Goal: Task Accomplishment & Management: Manage account settings

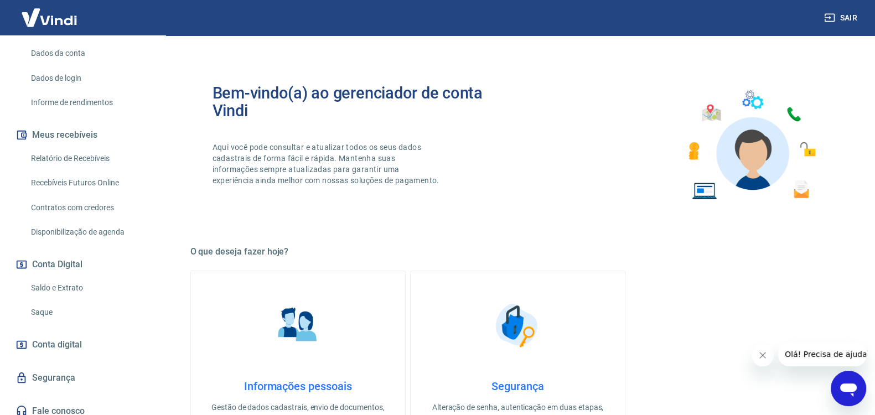
scroll to position [174, 0]
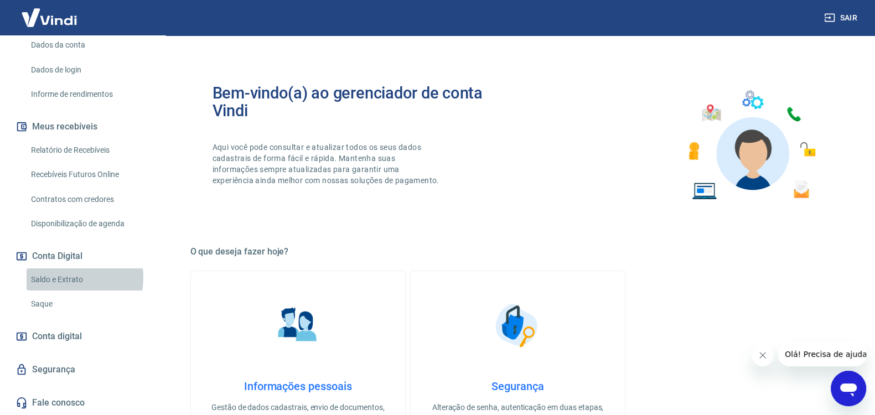
click at [66, 278] on link "Saldo e Extrato" at bounding box center [90, 279] width 126 height 23
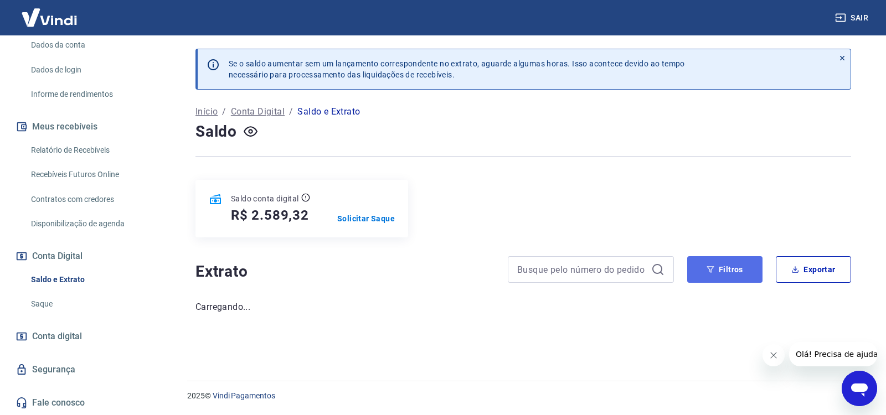
drag, startPoint x: 728, startPoint y: 263, endPoint x: 706, endPoint y: 261, distance: 22.3
click at [727, 263] on button "Filtros" at bounding box center [724, 269] width 75 height 27
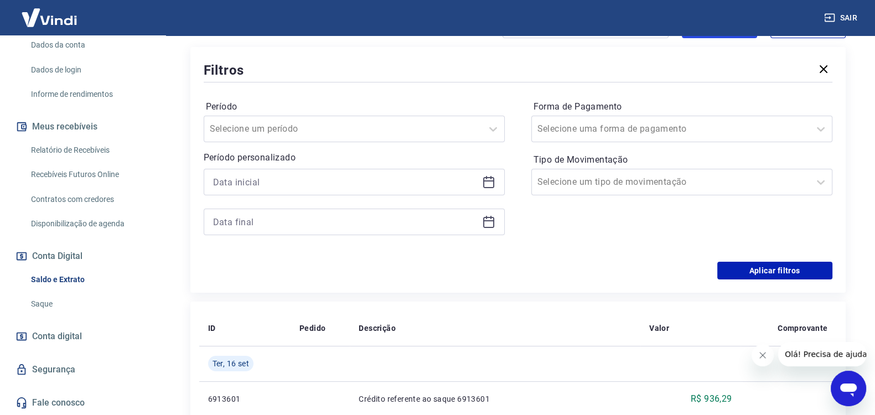
scroll to position [276, 0]
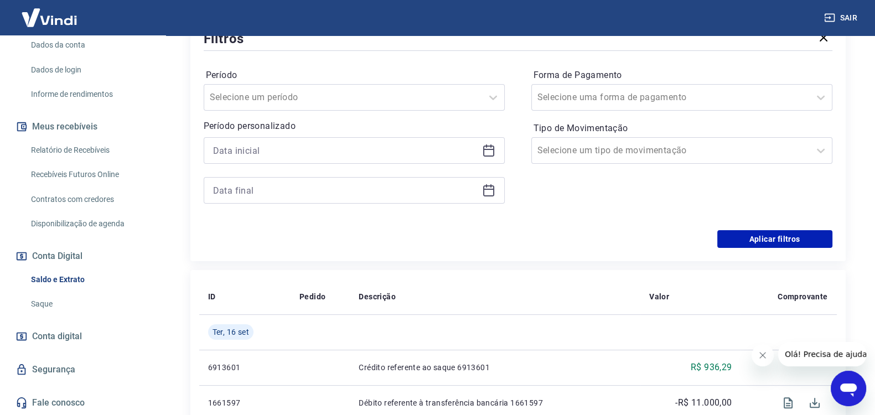
click at [490, 147] on icon at bounding box center [488, 150] width 13 height 13
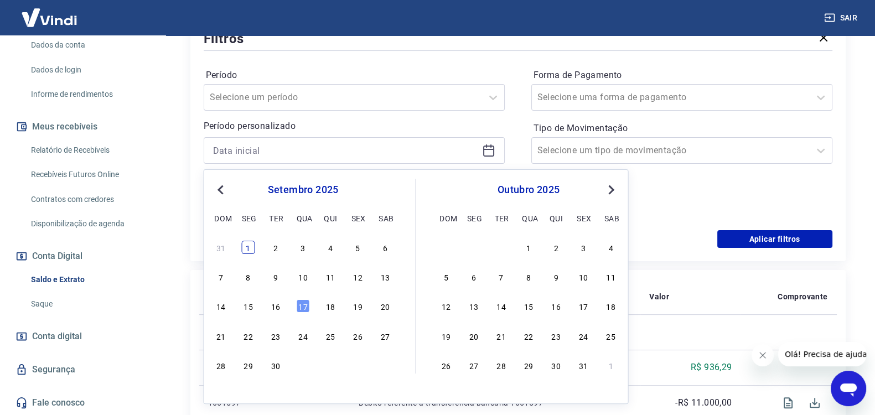
click at [245, 241] on div "31 1 2 3 4 5 6" at bounding box center [303, 247] width 180 height 16
click at [246, 245] on div "1" at bounding box center [248, 247] width 13 height 13
type input "[DATE]"
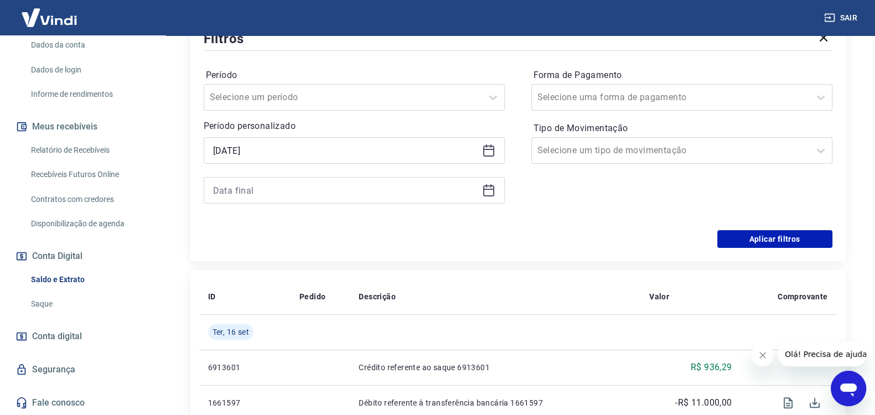
click at [490, 190] on icon at bounding box center [488, 190] width 13 height 13
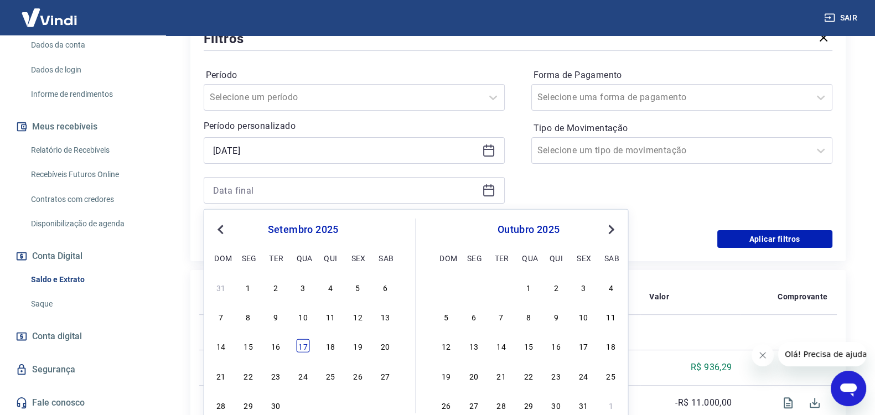
click at [304, 345] on div "17" at bounding box center [303, 345] width 13 height 13
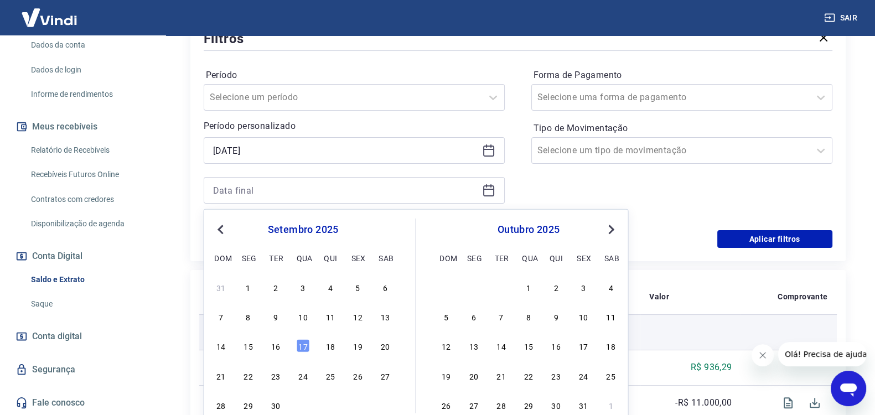
type input "[DATE]"
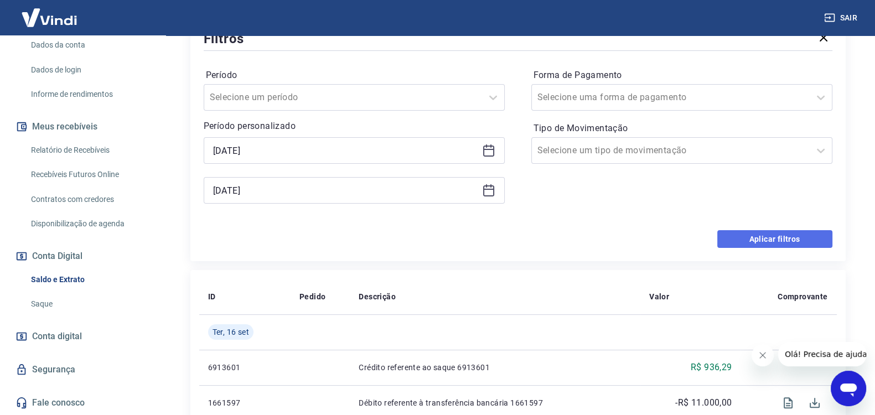
click at [774, 234] on button "Aplicar filtros" at bounding box center [774, 239] width 115 height 18
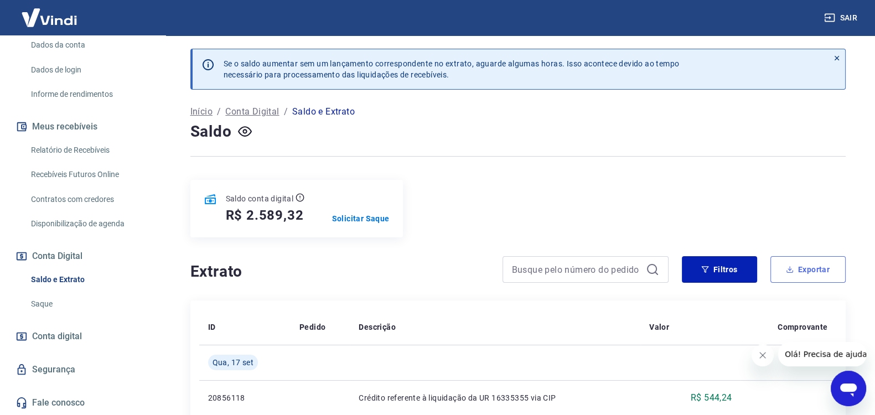
click at [809, 264] on button "Exportar" at bounding box center [807, 269] width 75 height 27
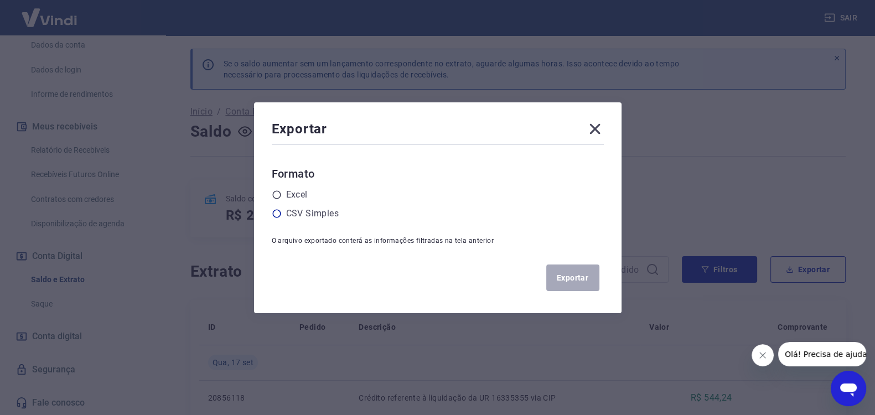
click at [278, 213] on icon at bounding box center [276, 213] width 8 height 8
click at [0, 0] on input "radio" at bounding box center [0, 0] width 0 height 0
click at [589, 275] on button "Exportar" at bounding box center [572, 278] width 53 height 27
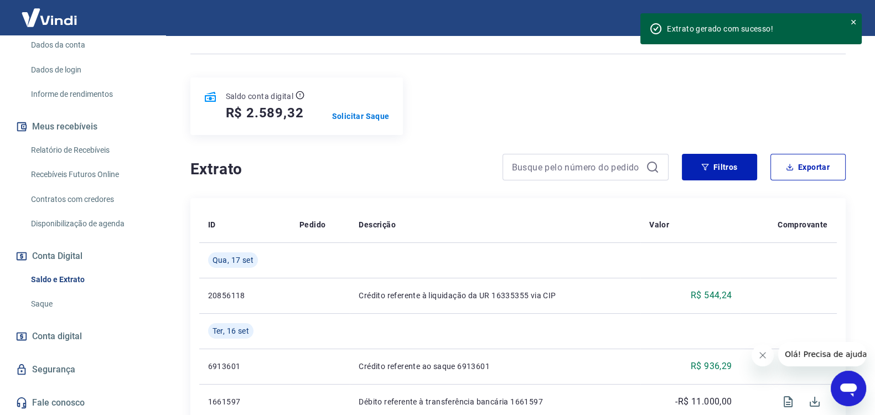
scroll to position [138, 0]
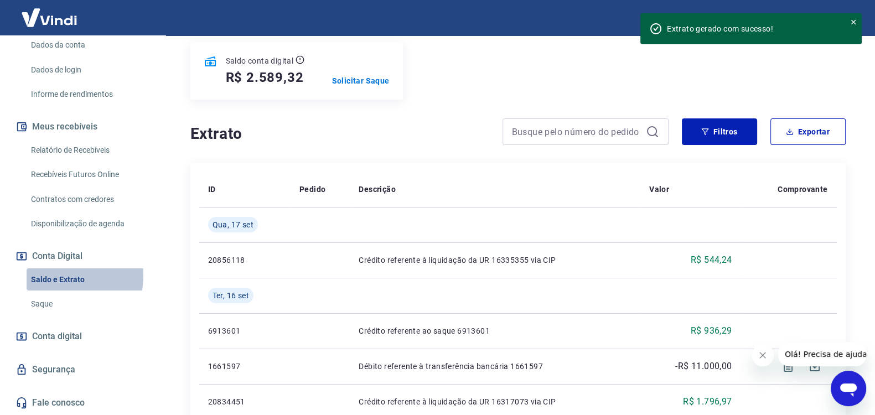
click at [54, 276] on link "Saldo e Extrato" at bounding box center [90, 279] width 126 height 23
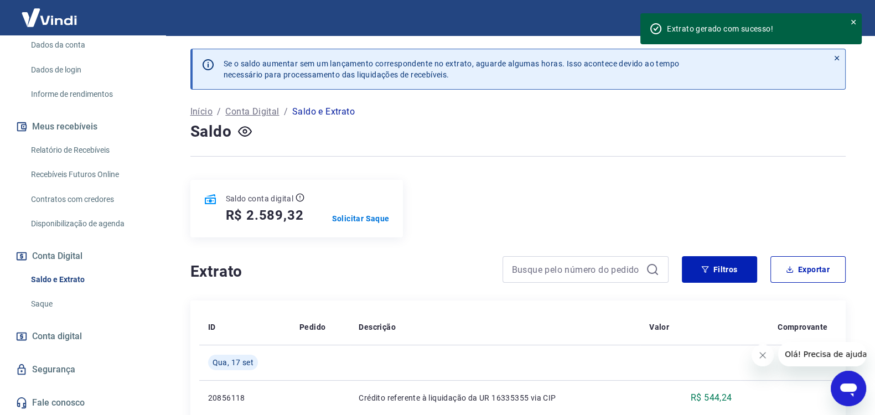
click at [75, 148] on link "Relatório de Recebíveis" at bounding box center [90, 150] width 126 height 23
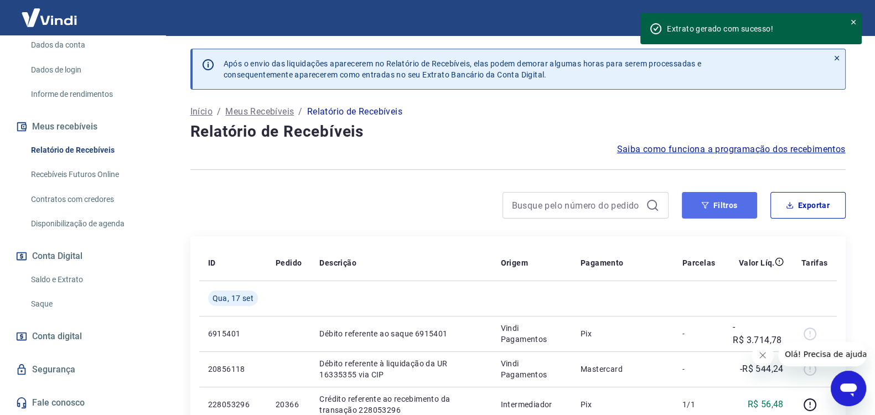
click at [720, 201] on button "Filtros" at bounding box center [719, 205] width 75 height 27
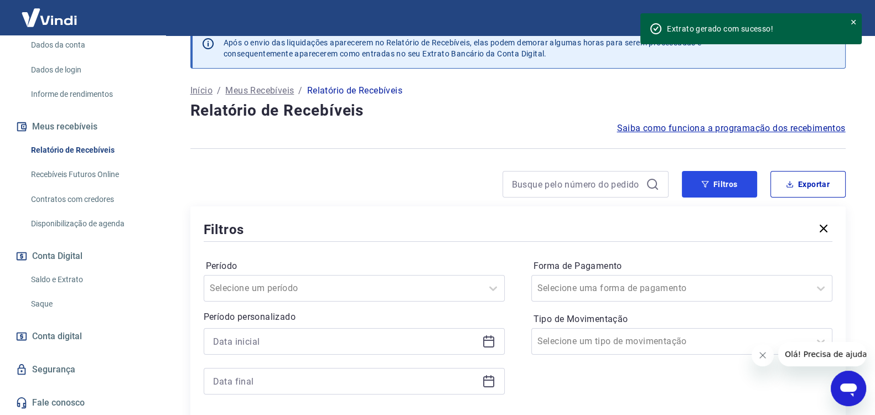
scroll to position [92, 0]
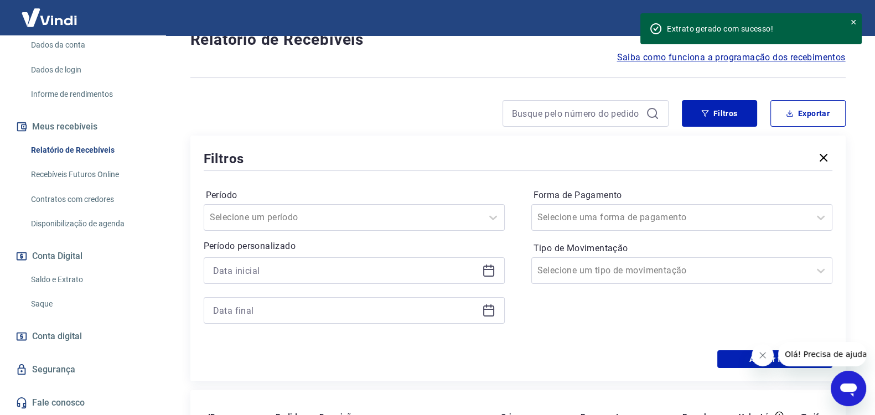
click at [486, 267] on icon at bounding box center [488, 270] width 13 height 13
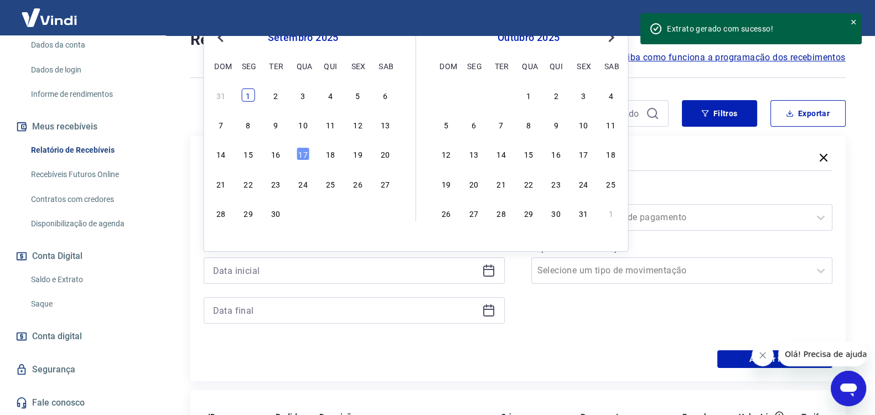
click at [247, 95] on div "1" at bounding box center [248, 95] width 13 height 13
type input "[DATE]"
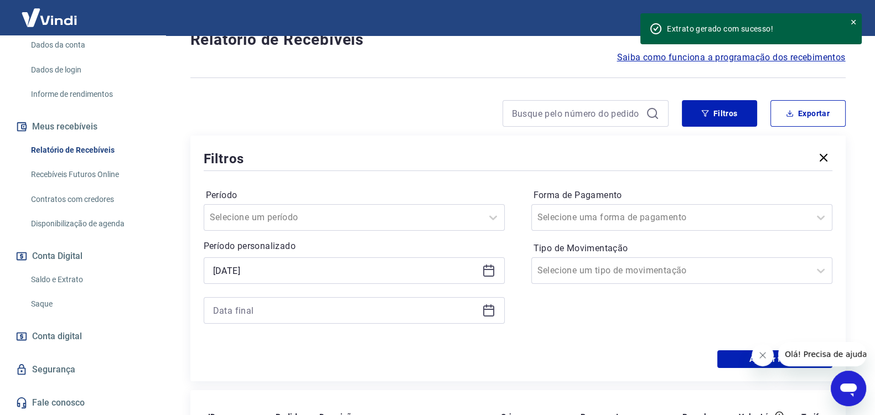
click at [487, 307] on icon at bounding box center [488, 310] width 13 height 13
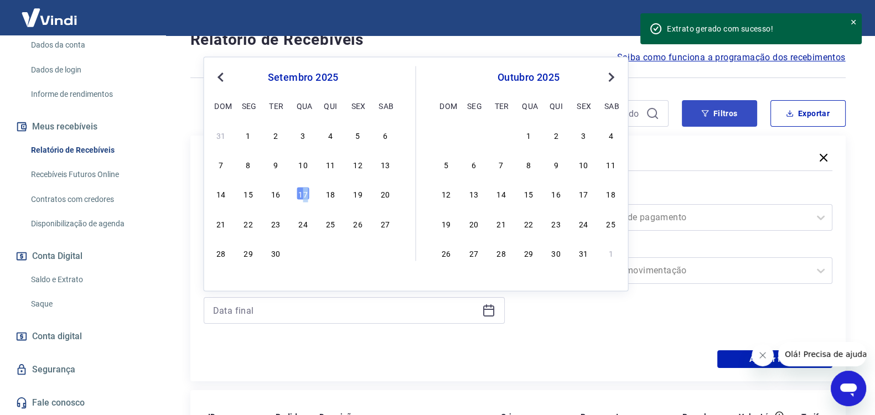
drag, startPoint x: 306, startPoint y: 193, endPoint x: 703, endPoint y: 112, distance: 405.1
click at [305, 193] on div "17" at bounding box center [303, 193] width 13 height 13
type input "[DATE]"
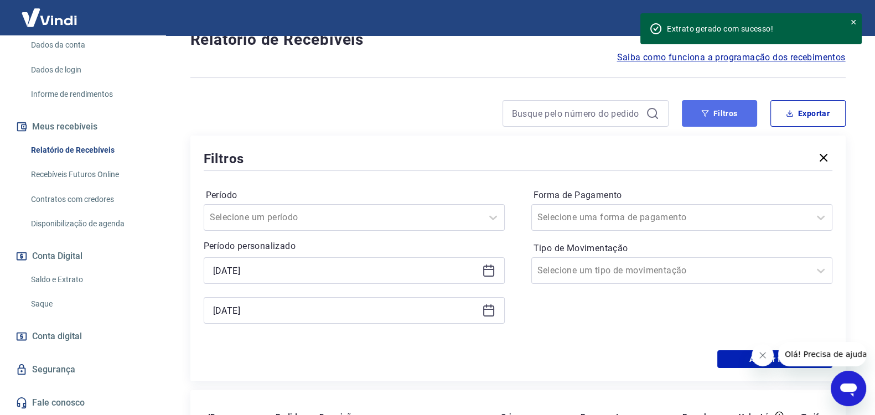
click at [719, 112] on button "Filtros" at bounding box center [719, 113] width 75 height 27
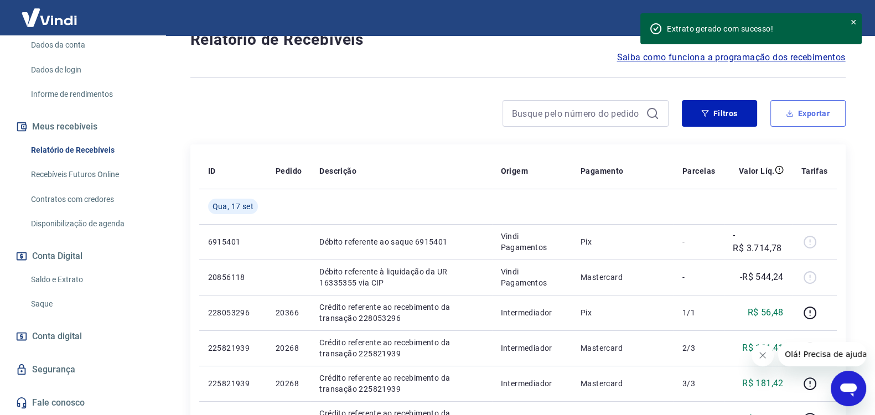
click at [818, 106] on button "Exportar" at bounding box center [807, 113] width 75 height 27
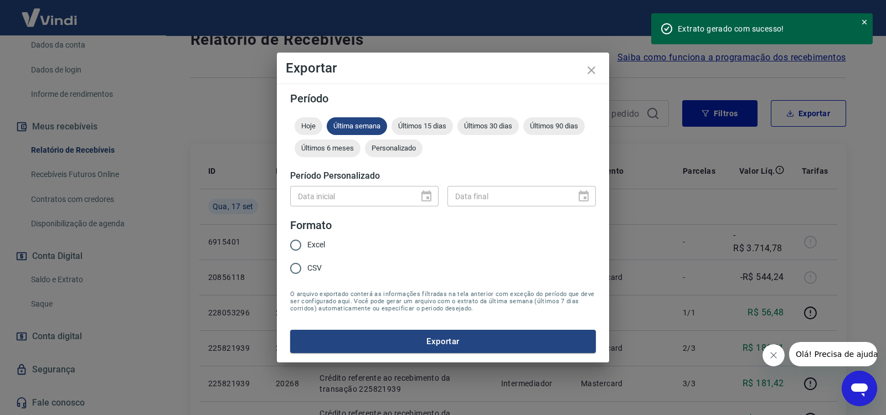
click at [313, 267] on span "CSV" at bounding box center [314, 268] width 14 height 12
click at [307, 267] on input "CSV" at bounding box center [295, 268] width 23 height 23
radio input "true"
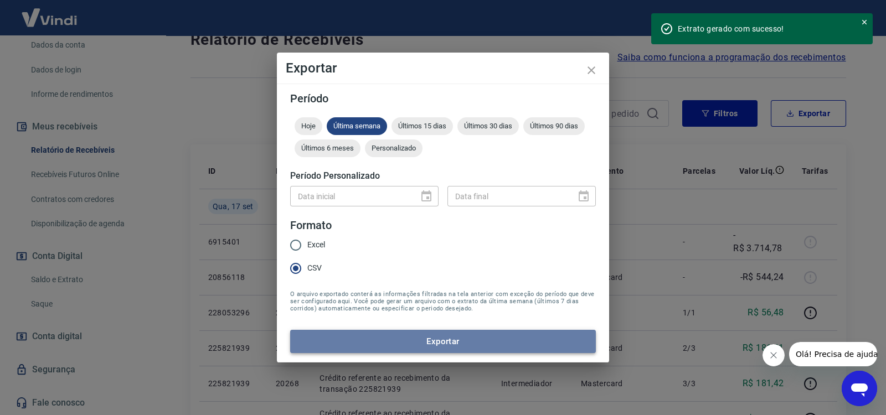
click at [455, 343] on button "Exportar" at bounding box center [443, 341] width 306 height 23
